Goal: Information Seeking & Learning: Learn about a topic

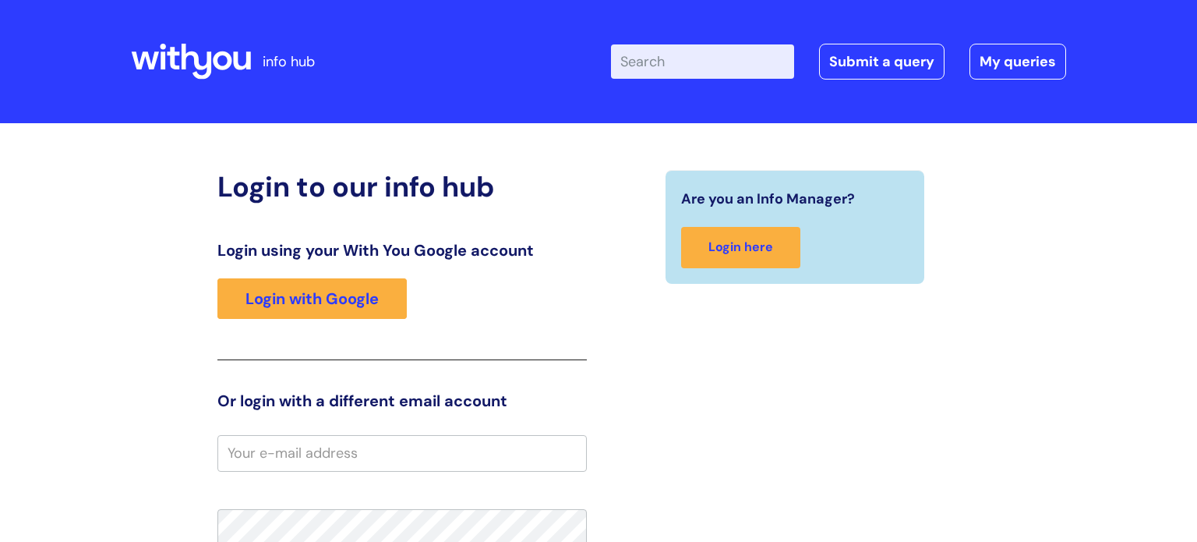
click at [670, 54] on input "Enter your search term here..." at bounding box center [702, 61] width 183 height 34
type input "residential"
click button "Search" at bounding box center [0, 0] width 0 height 0
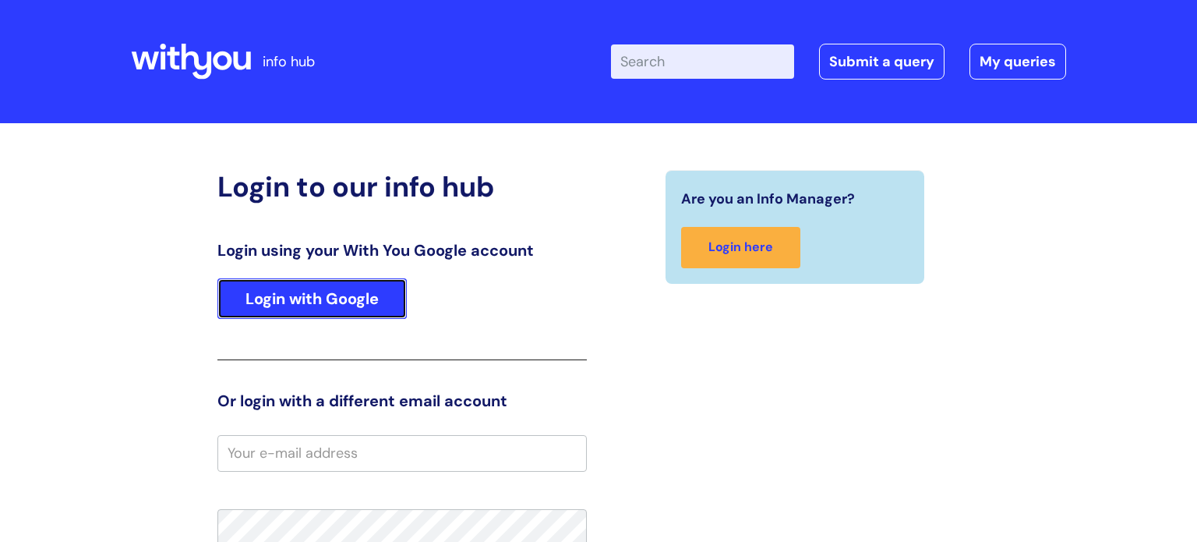
click at [284, 293] on link "Login with Google" at bounding box center [312, 298] width 189 height 41
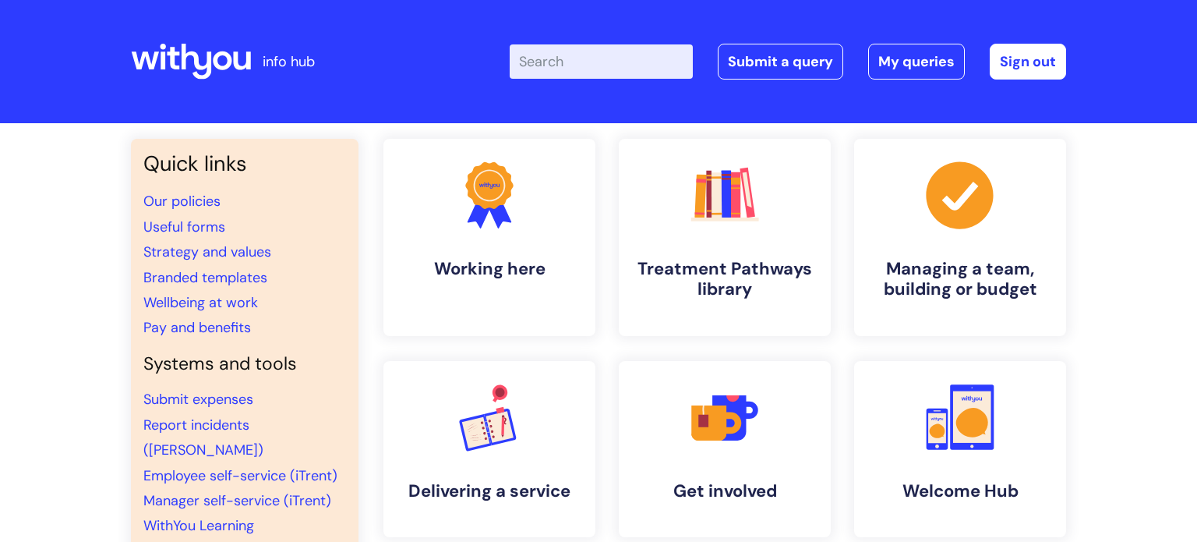
click at [578, 63] on input "Enter your search term here..." at bounding box center [601, 61] width 183 height 34
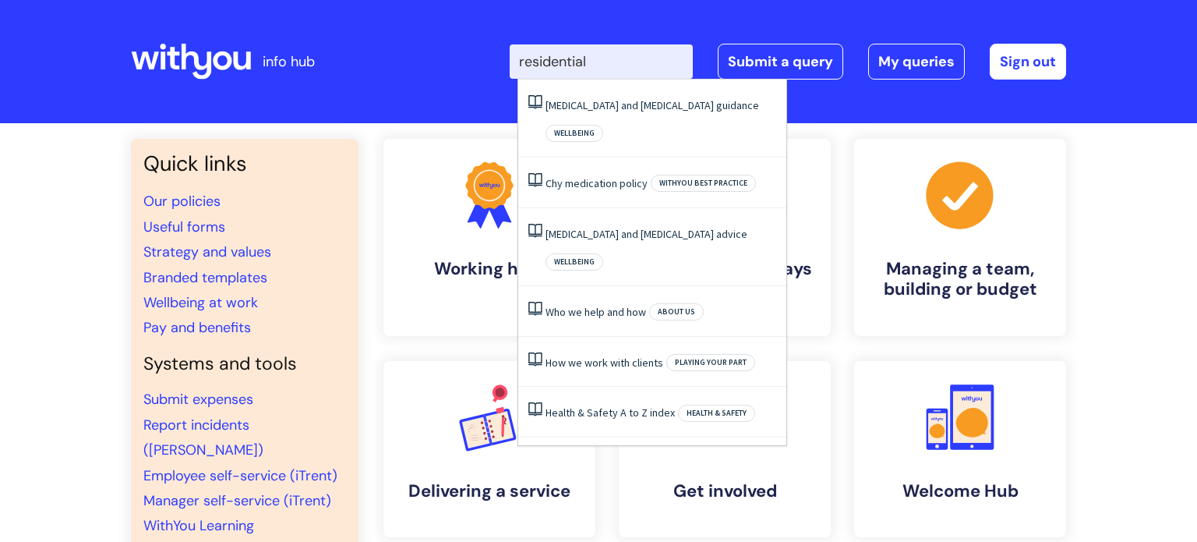
type input "residential"
click button "Search" at bounding box center [0, 0] width 0 height 0
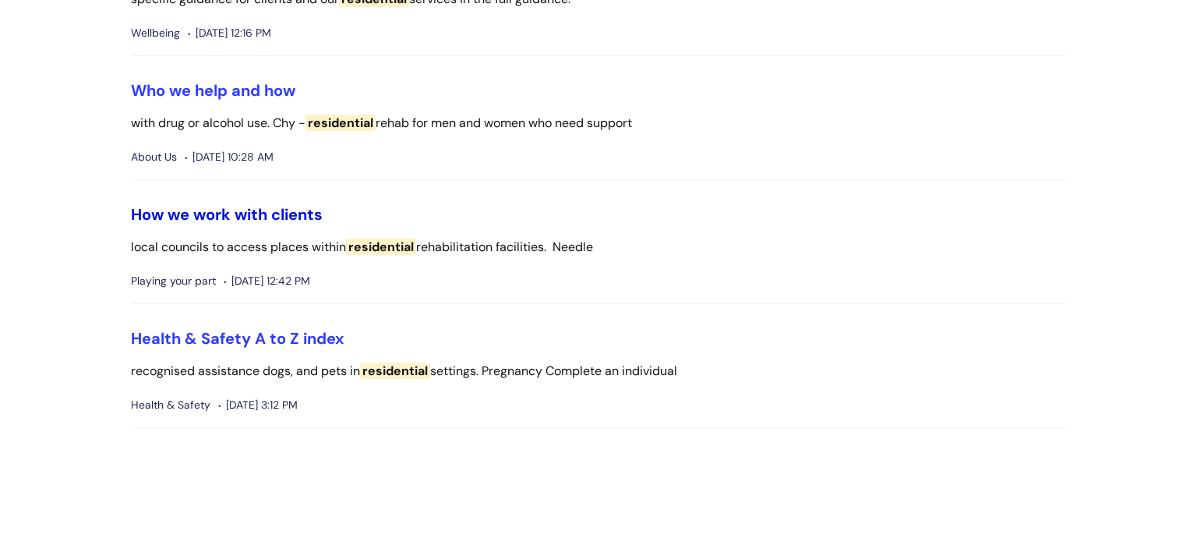
scroll to position [494, 0]
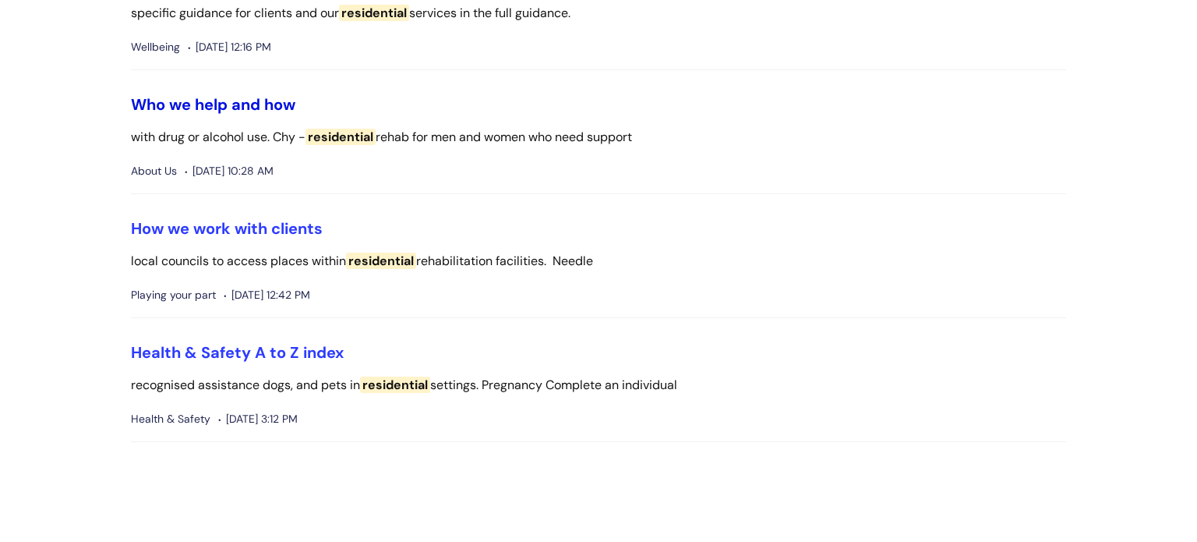
click at [259, 104] on link "Who we help and how" at bounding box center [213, 104] width 164 height 20
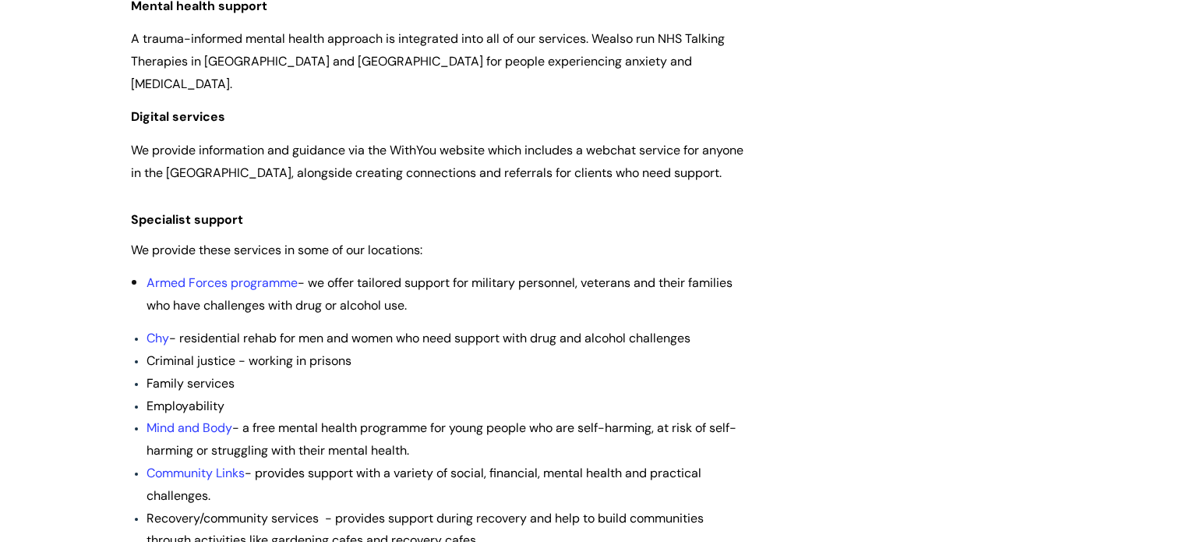
scroll to position [851, 0]
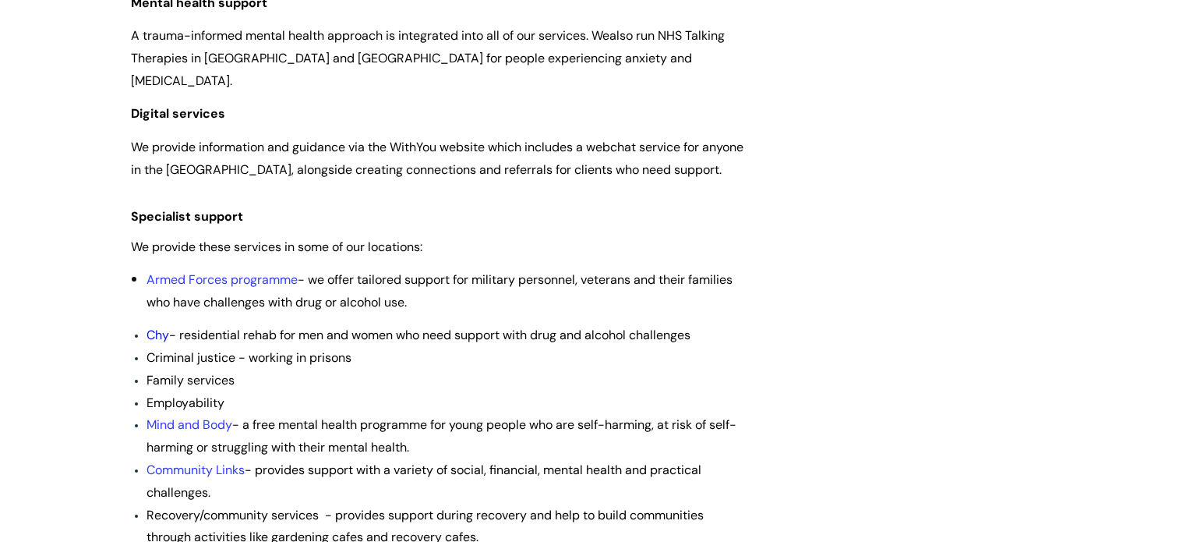
click at [157, 327] on link "Chy" at bounding box center [158, 335] width 23 height 16
